Goal: Find specific page/section: Find specific page/section

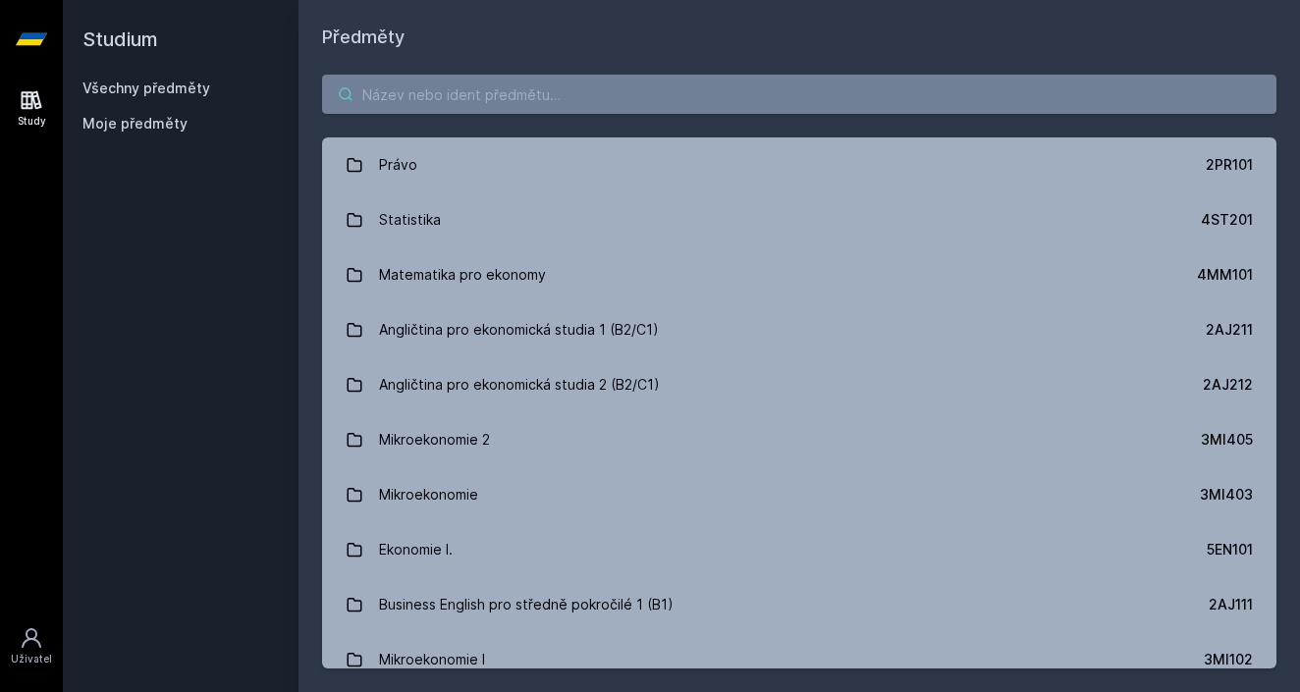
click at [671, 78] on input "search" at bounding box center [799, 94] width 954 height 39
paste input "4ST611"
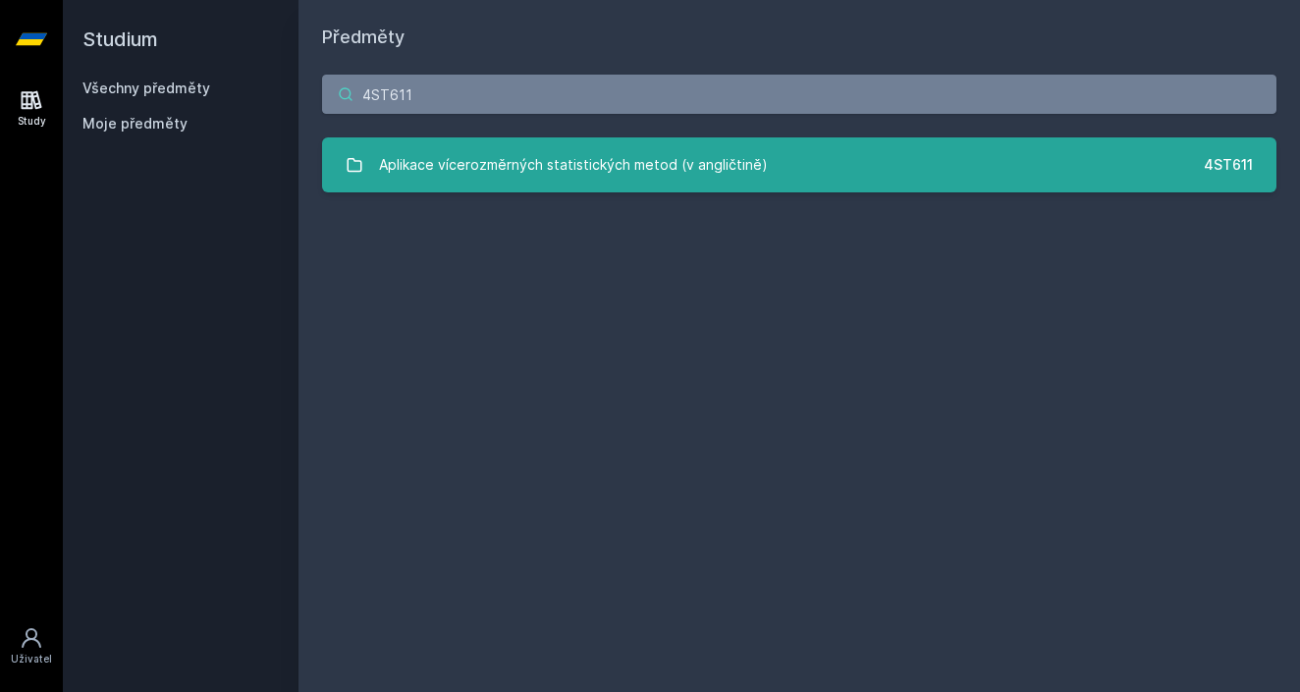
type input "4ST611"
click at [514, 156] on div "Aplikace vícerozměrných statistických metod (v angličtině)" at bounding box center [573, 164] width 389 height 39
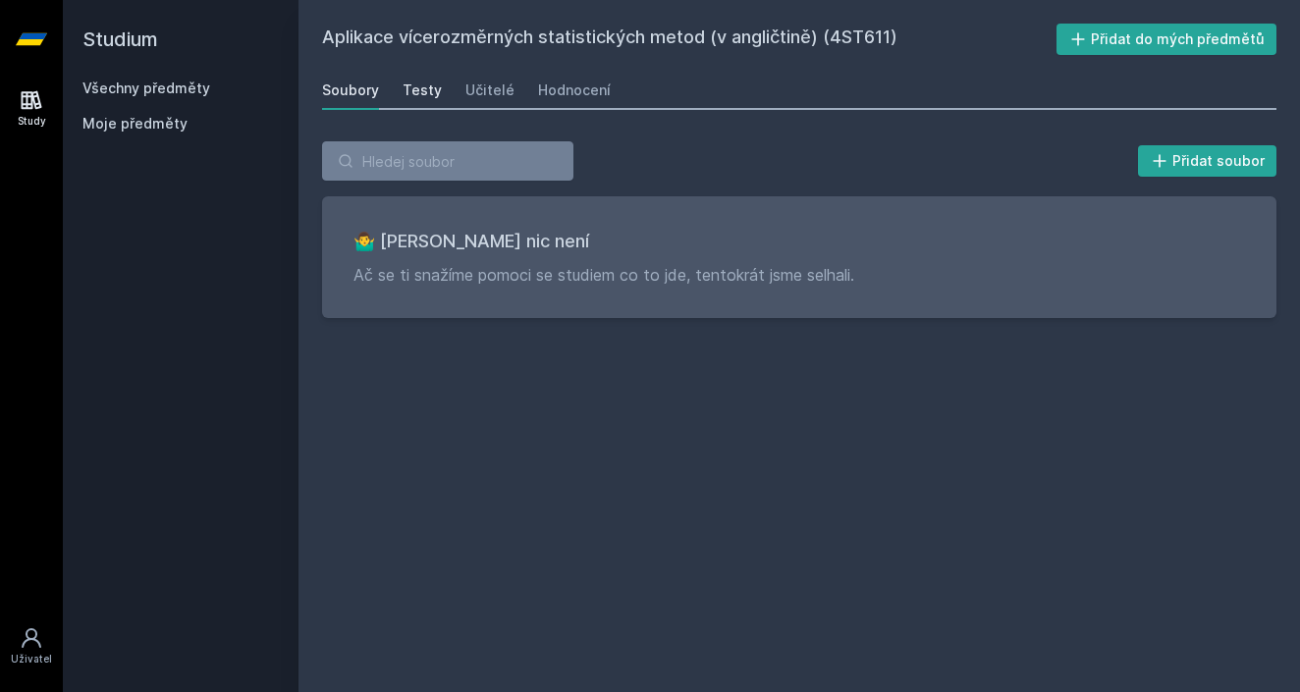
click at [425, 80] on link "Testy" at bounding box center [421, 90] width 39 height 39
click at [493, 91] on div "Učitelé" at bounding box center [489, 90] width 49 height 20
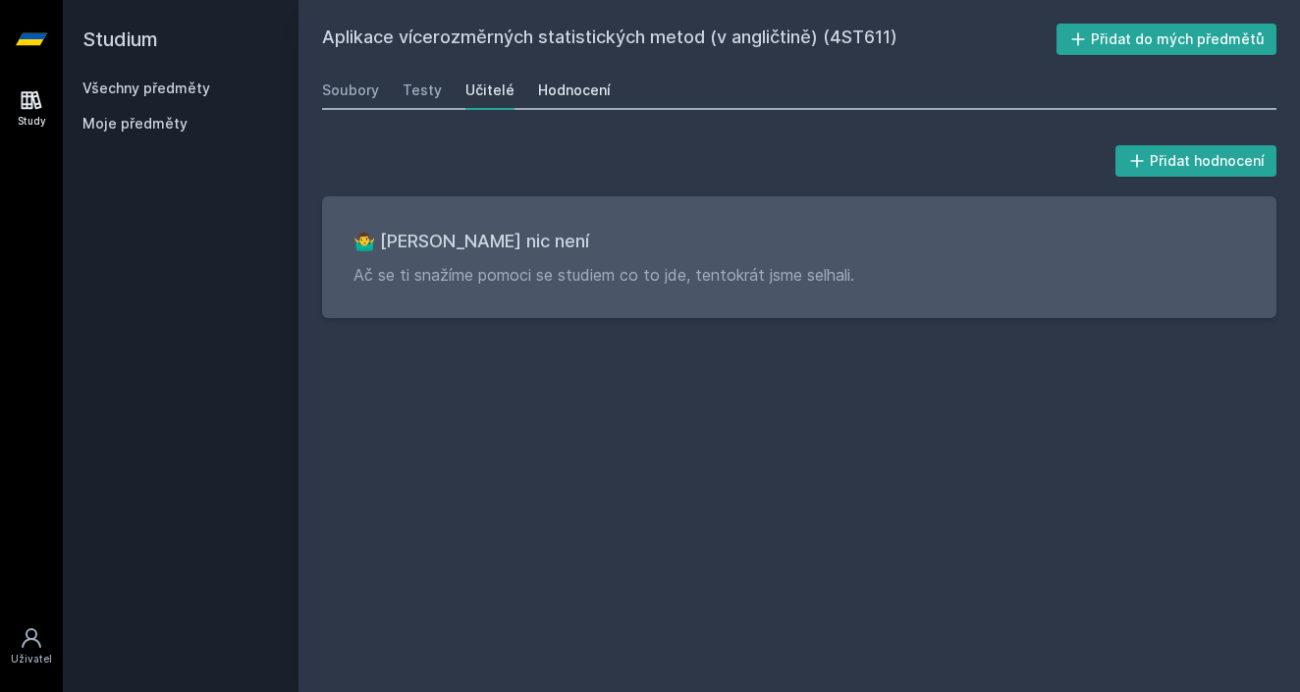
click at [547, 91] on div "Hodnocení" at bounding box center [574, 90] width 73 height 20
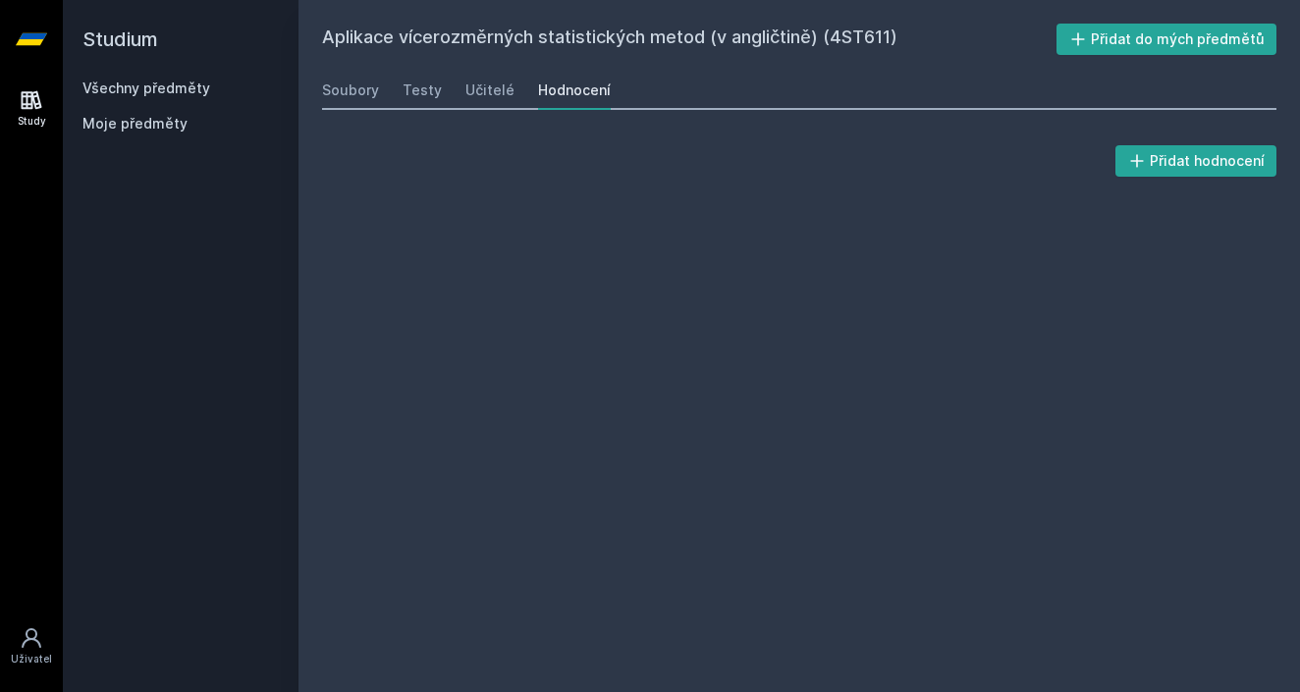
click at [49, 37] on link at bounding box center [31, 39] width 63 height 79
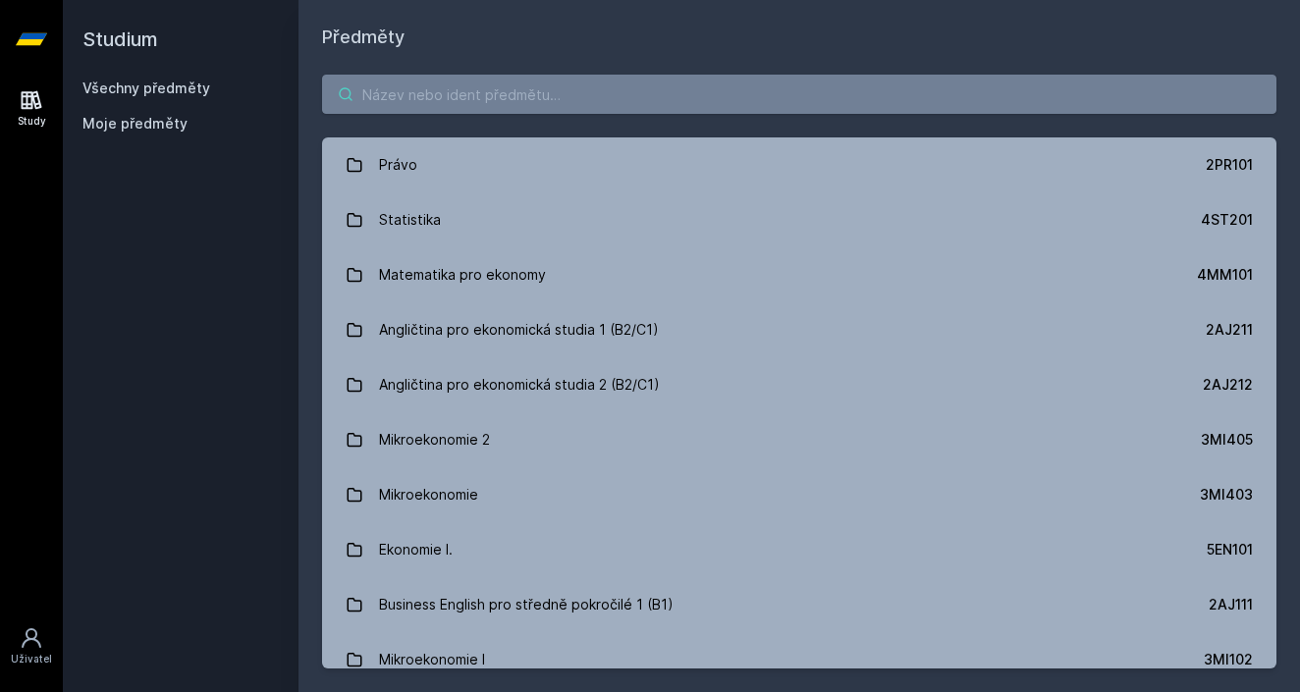
click at [403, 90] on input "search" at bounding box center [799, 94] width 954 height 39
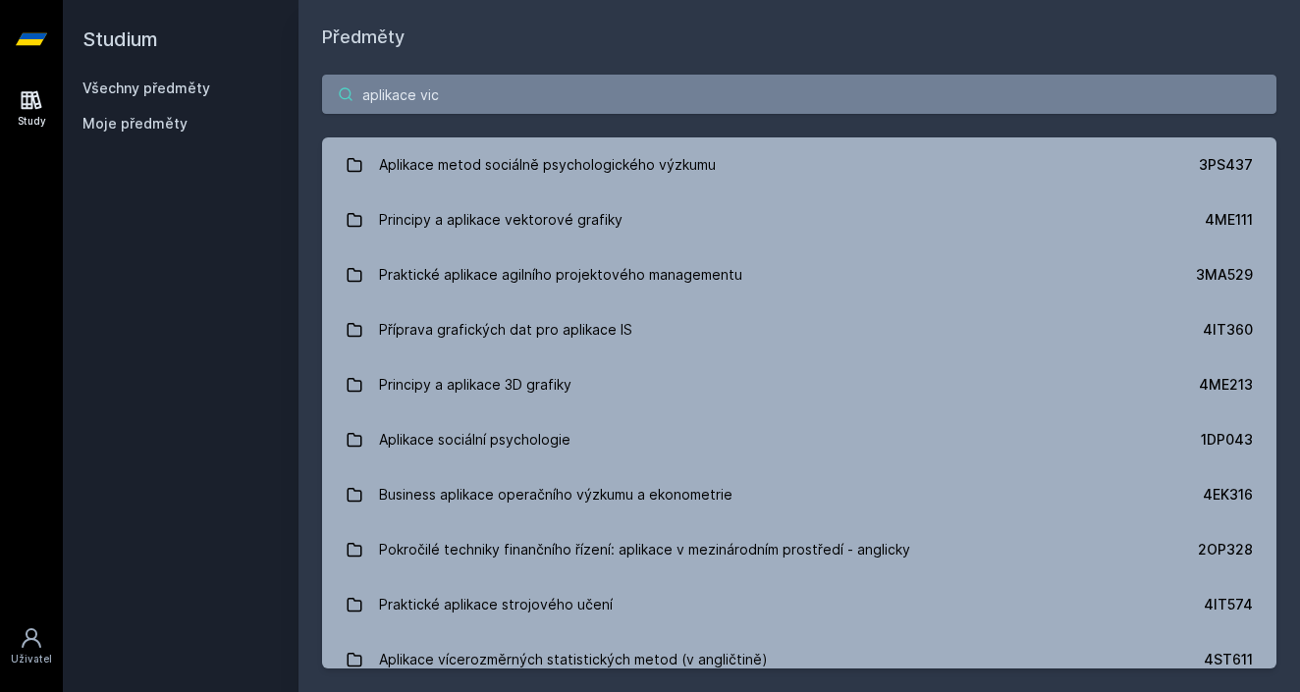
type input "aplikace vice"
